Goal: Task Accomplishment & Management: Manage account settings

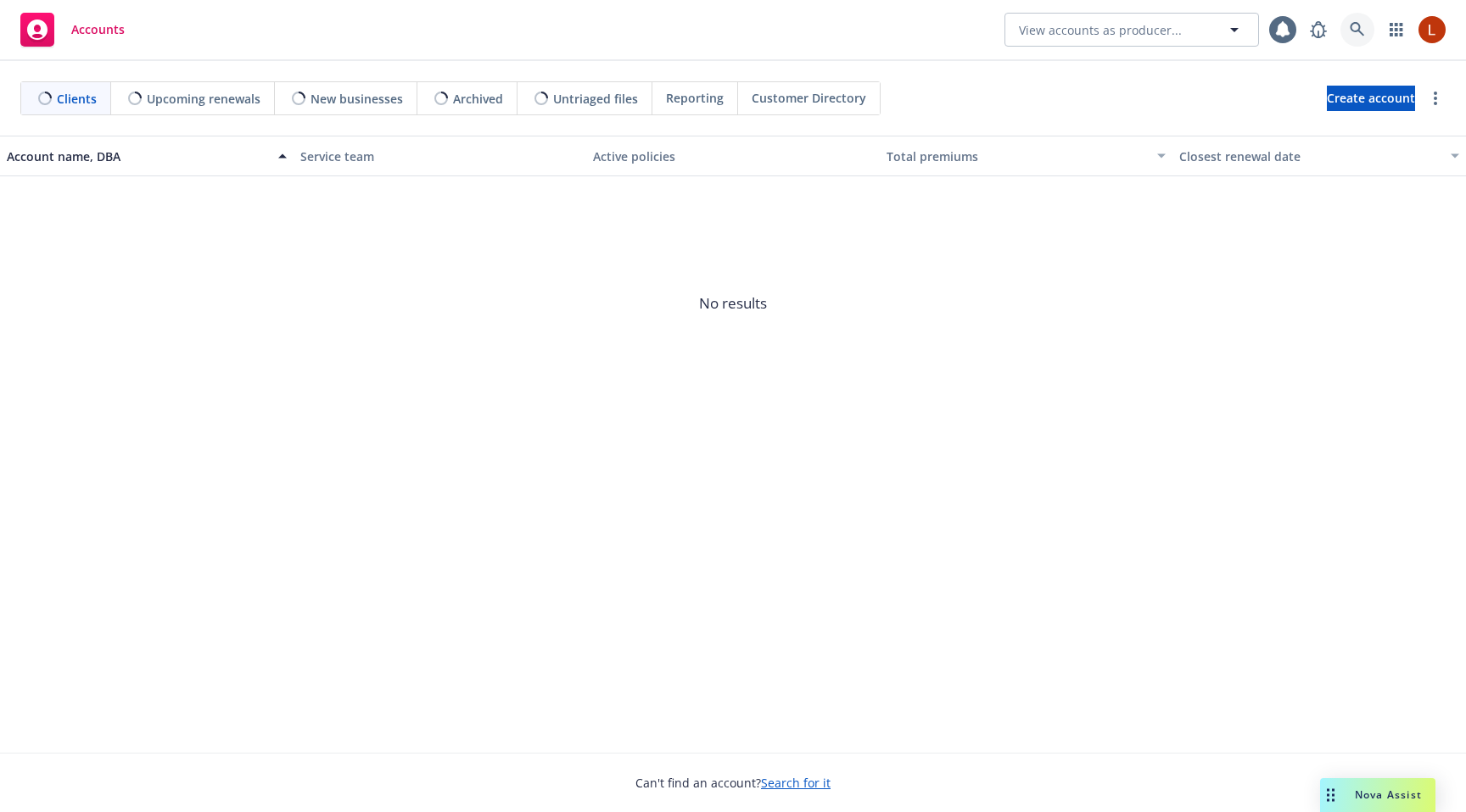
click at [1362, 36] on icon at bounding box center [1357, 29] width 15 height 15
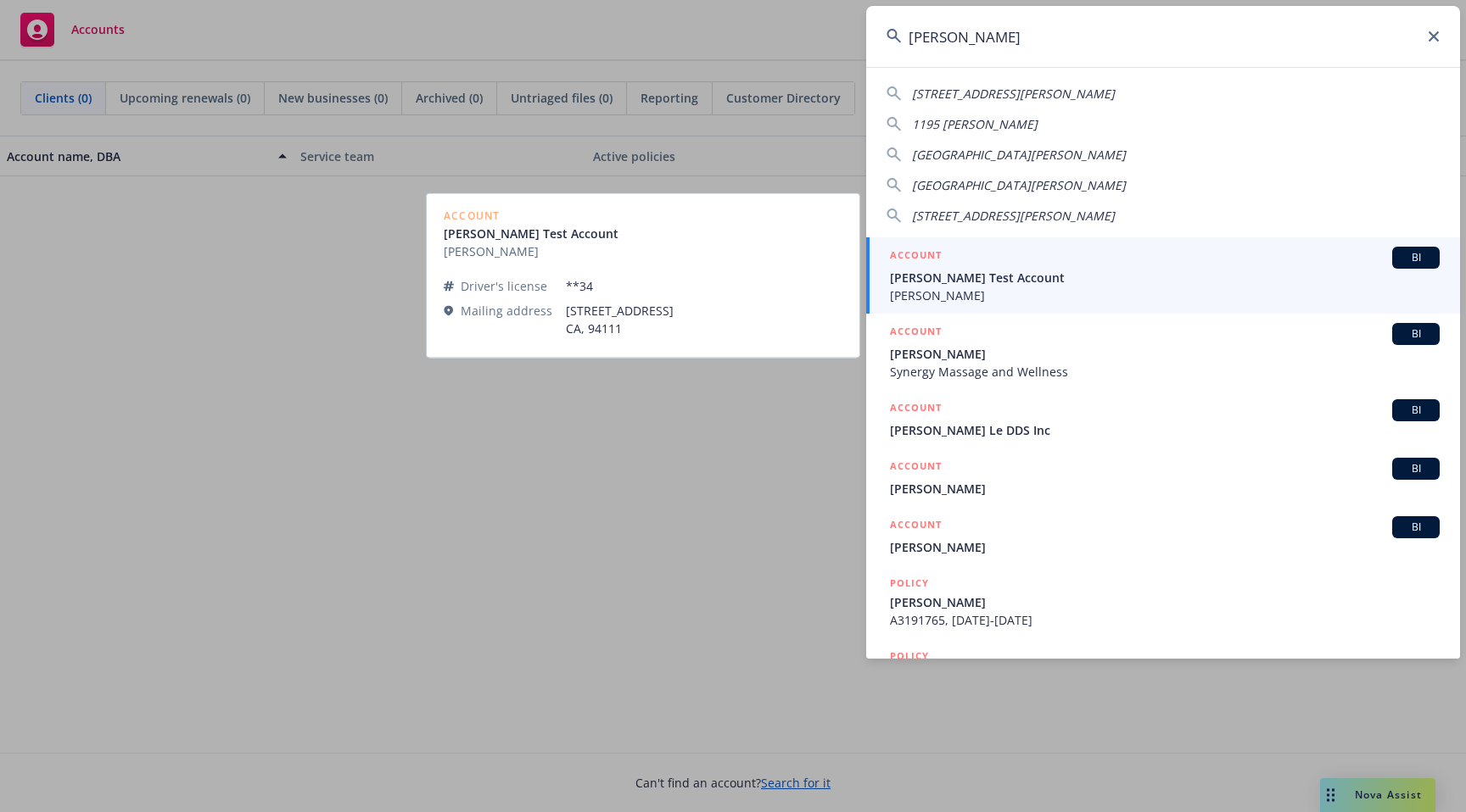
type input "[PERSON_NAME]"
click at [952, 269] on span "[PERSON_NAME] Test Account" at bounding box center [1165, 278] width 550 height 18
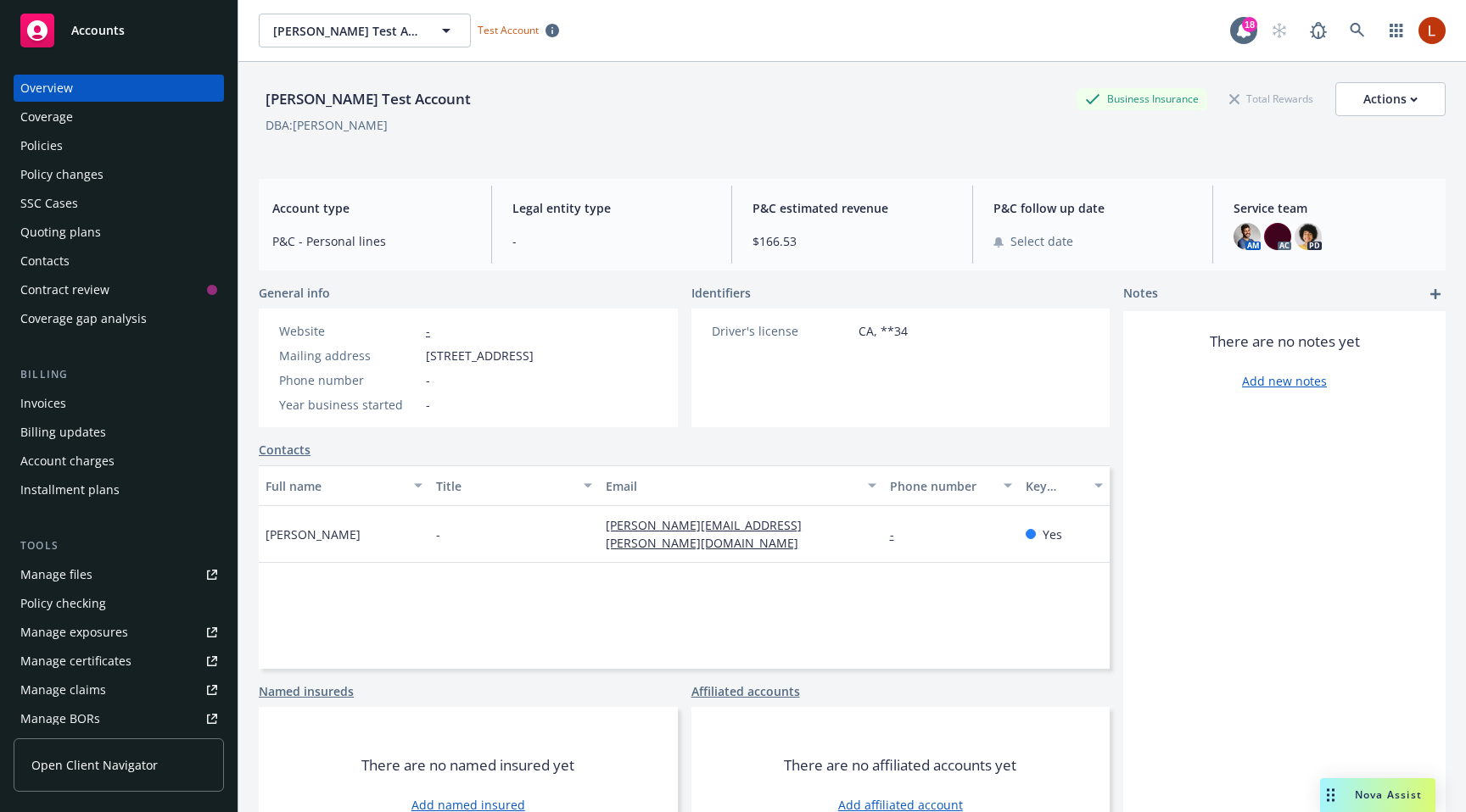
click at [61, 154] on div "Policies" at bounding box center [42, 145] width 43 height 27
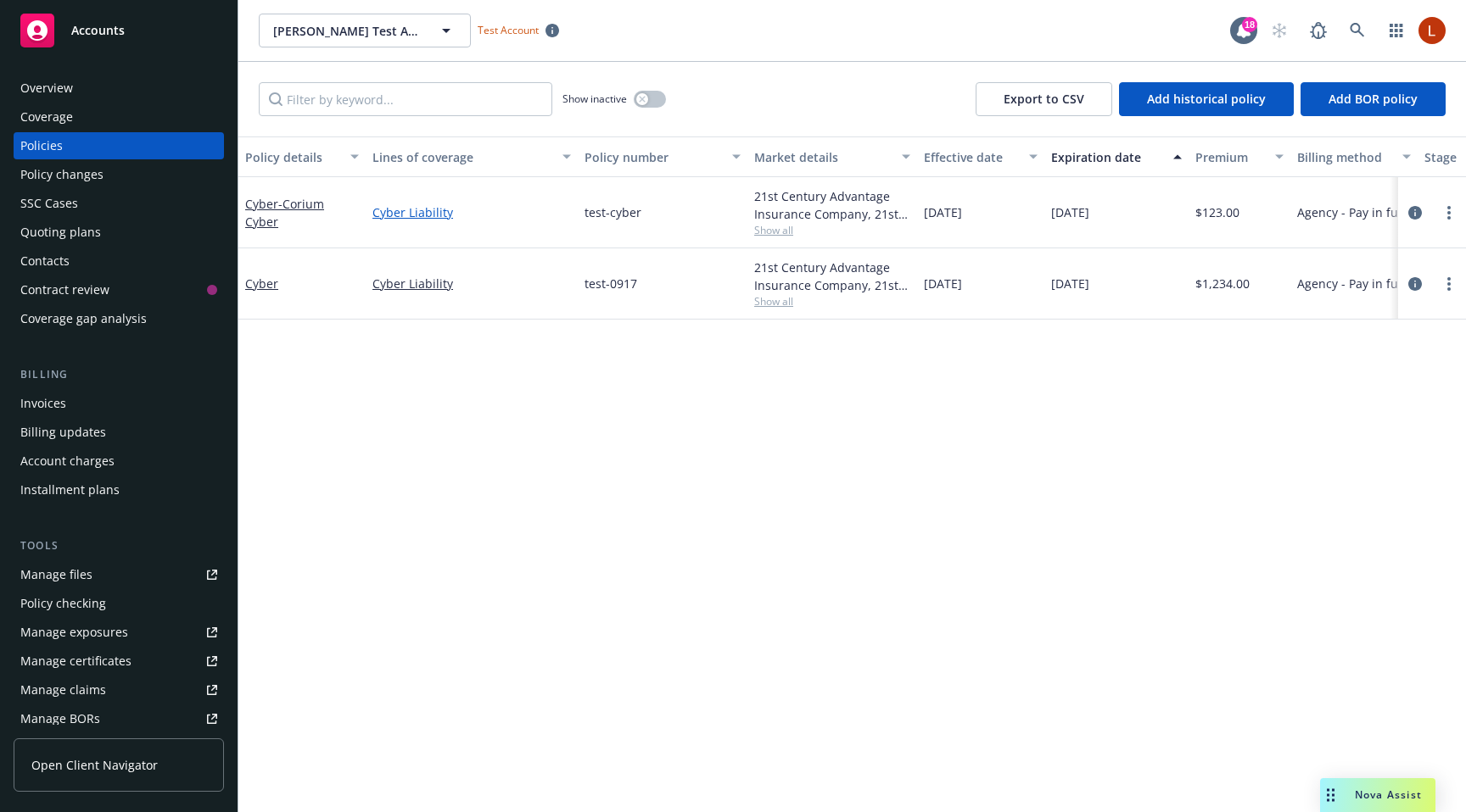
click at [420, 220] on link "Cyber Liability" at bounding box center [472, 212] width 199 height 18
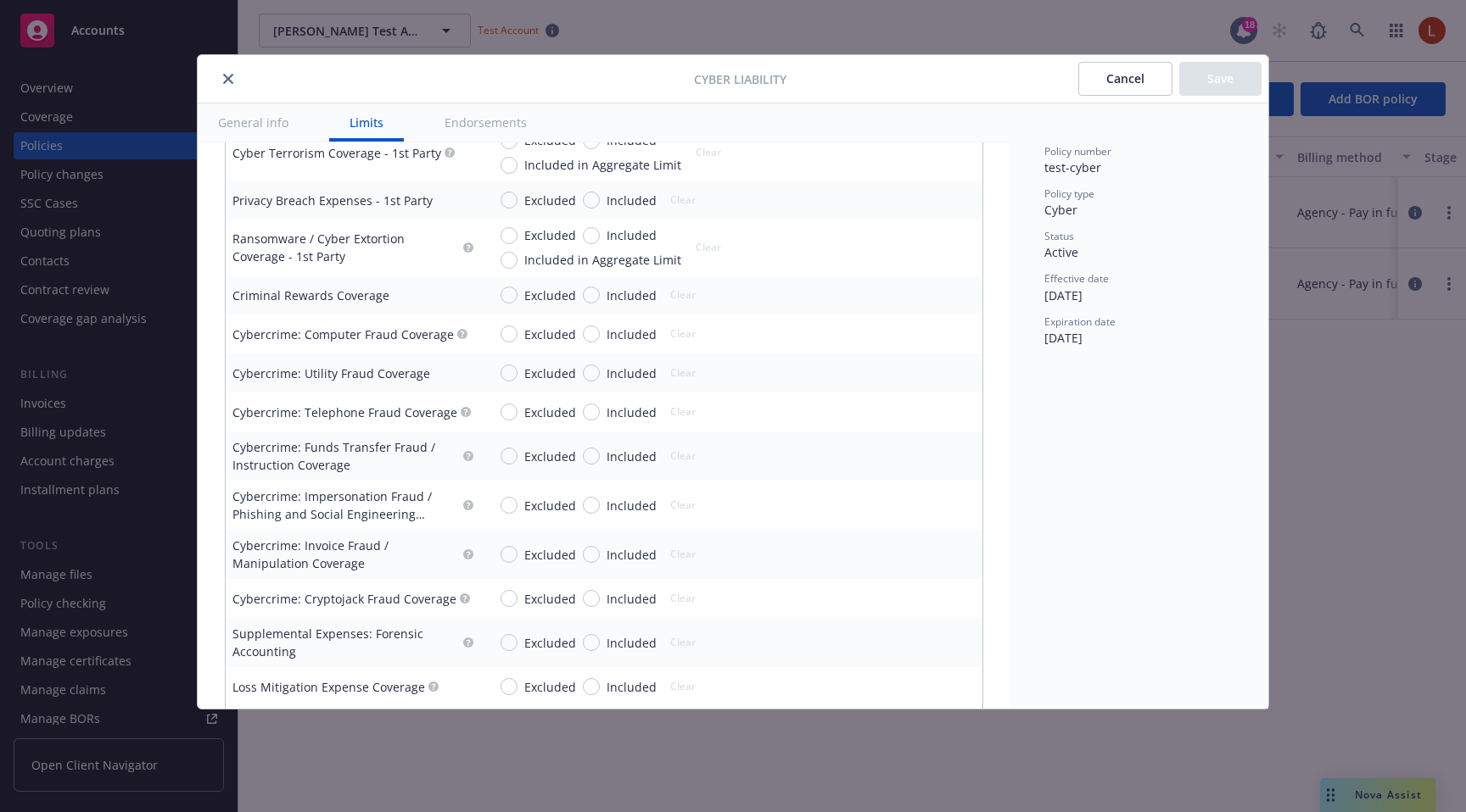
scroll to position [2209, 0]
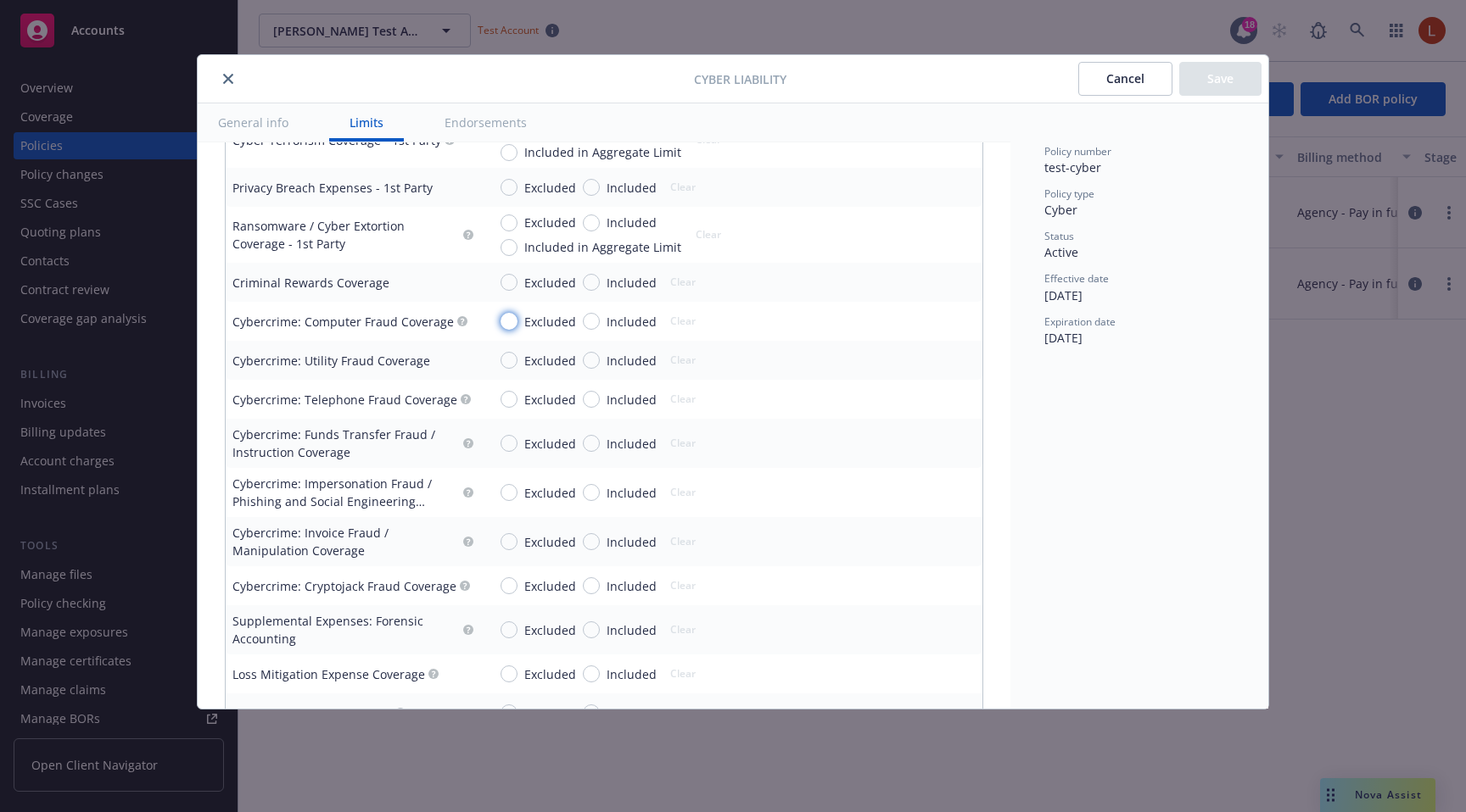
click at [513, 319] on input "Excluded" at bounding box center [509, 321] width 17 height 17
radio input "true"
click at [583, 319] on input "Included" at bounding box center [591, 321] width 17 height 17
radio input "true"
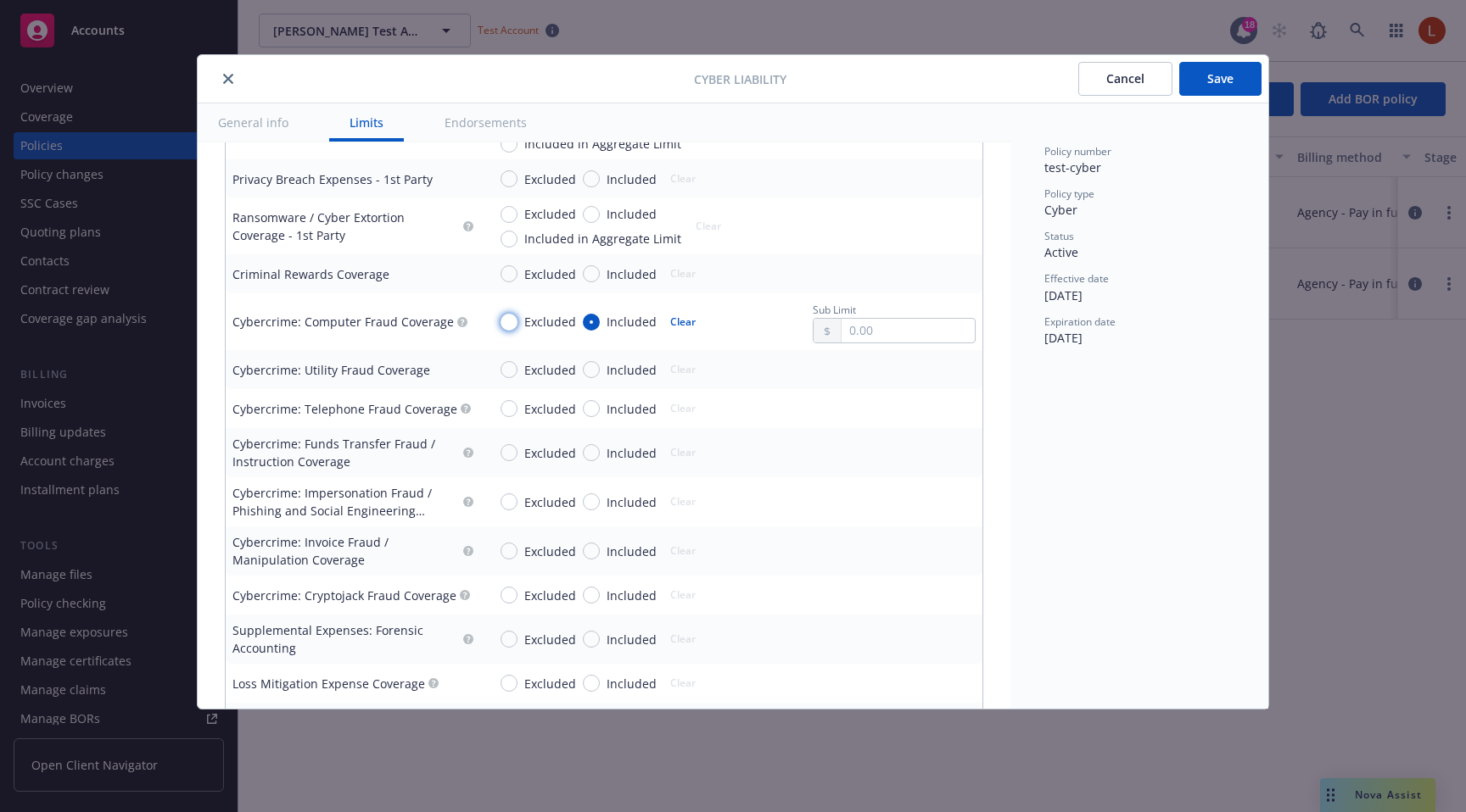
click at [515, 318] on input "Excluded" at bounding box center [509, 322] width 17 height 17
radio input "true"
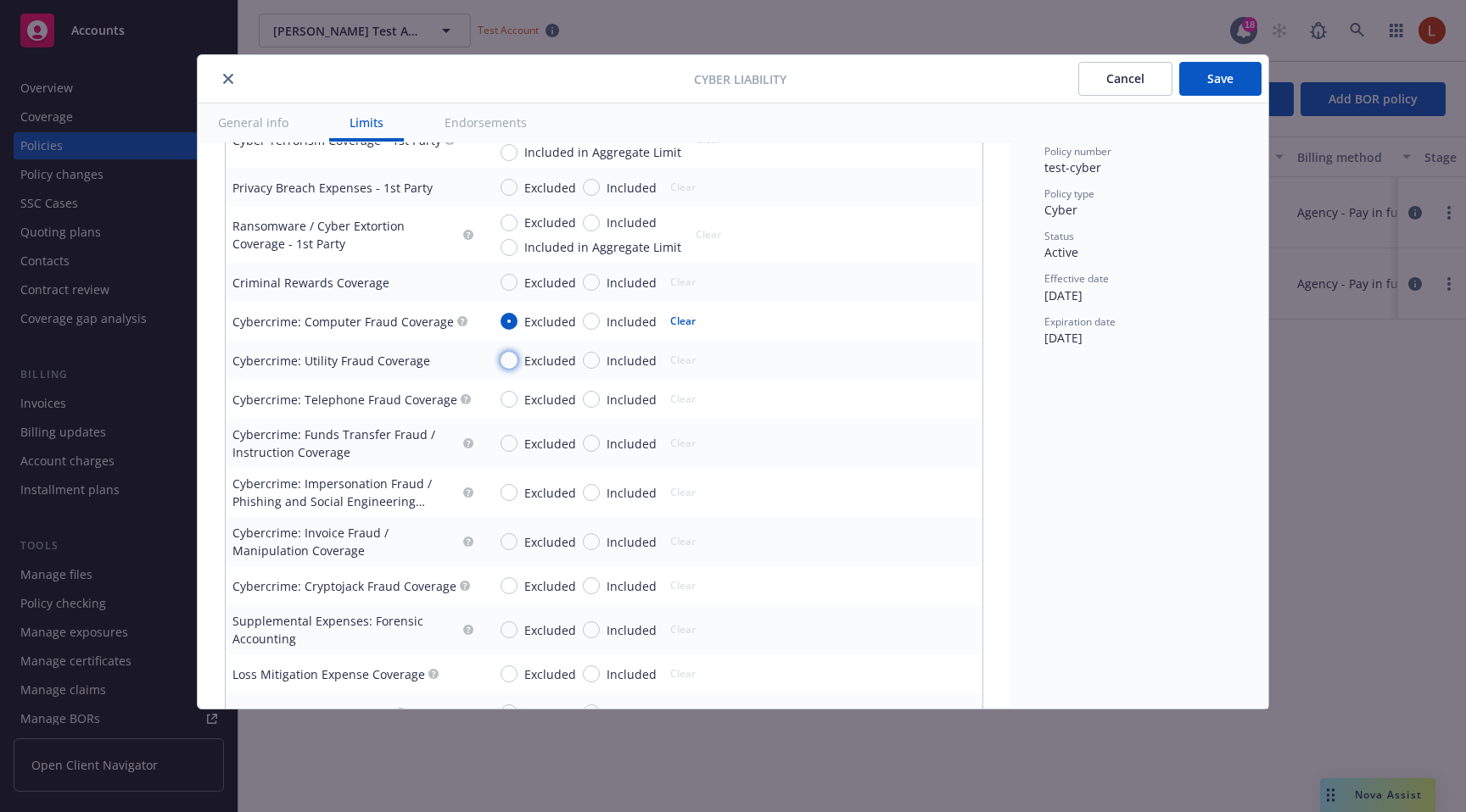
click at [513, 363] on input "Excluded" at bounding box center [509, 360] width 17 height 17
radio input "true"
click at [593, 363] on input "Included" at bounding box center [591, 360] width 17 height 17
radio input "true"
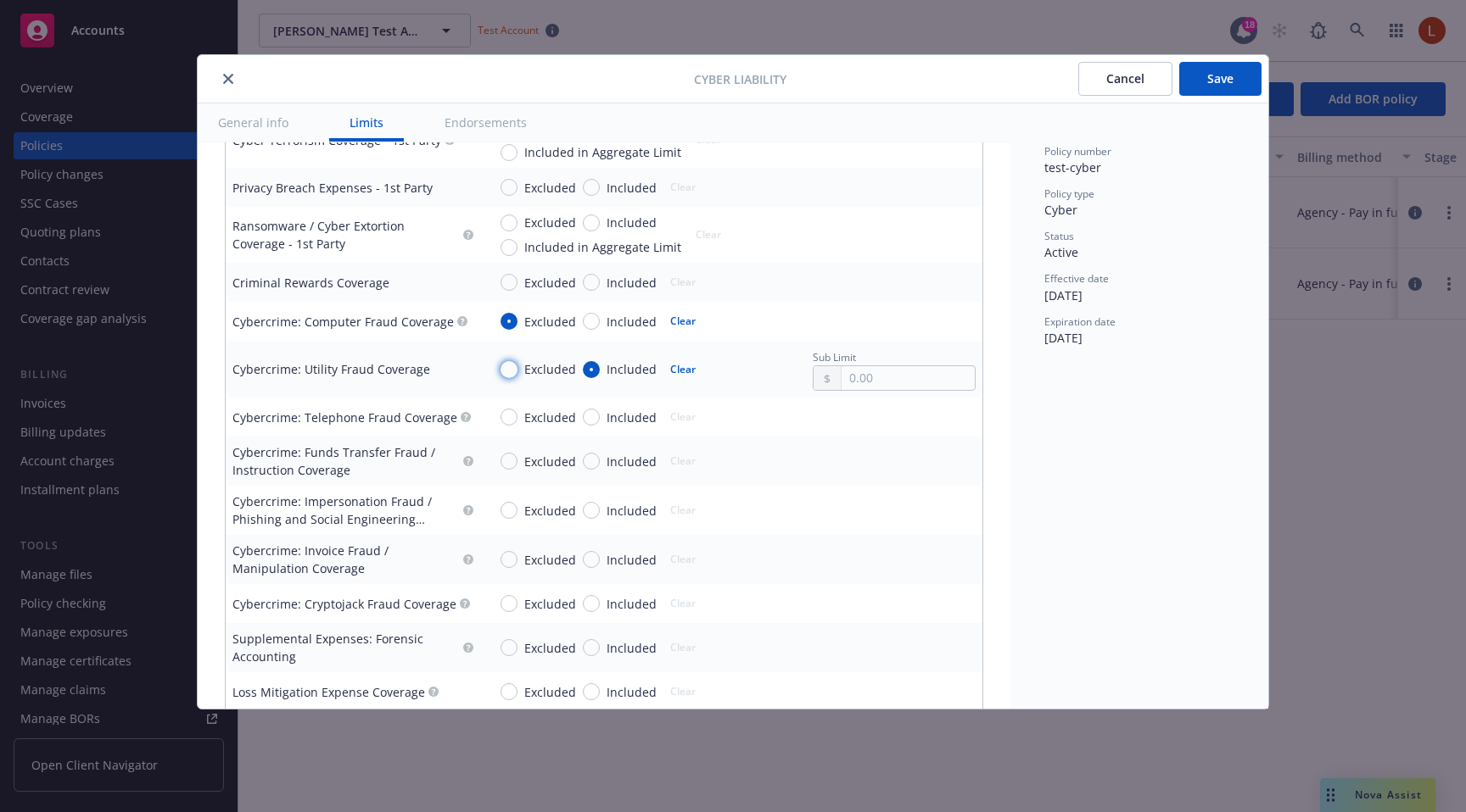
click at [513, 369] on input "Excluded" at bounding box center [509, 369] width 17 height 17
radio input "true"
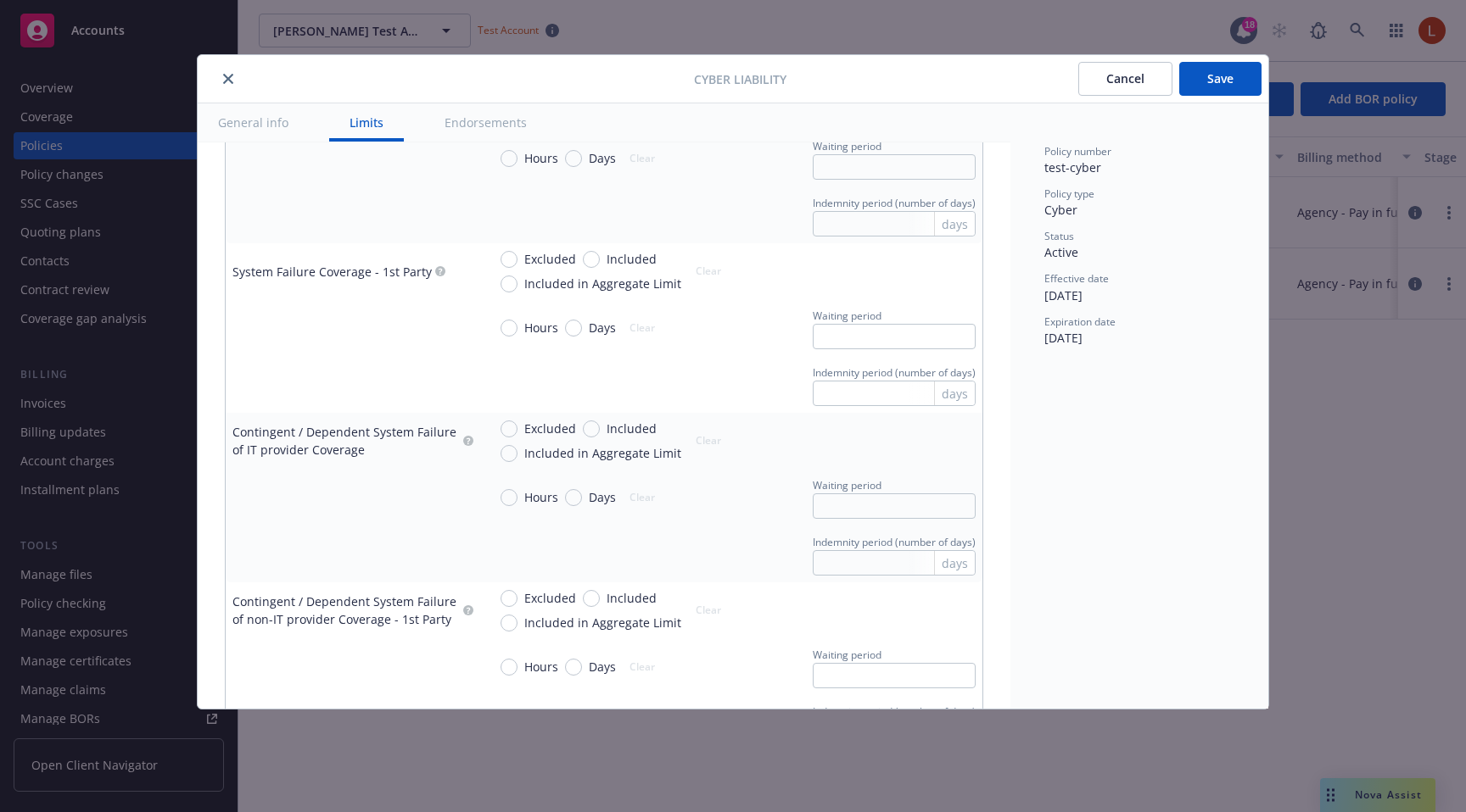
scroll to position [1296, 0]
